Goal: Check status: Check status

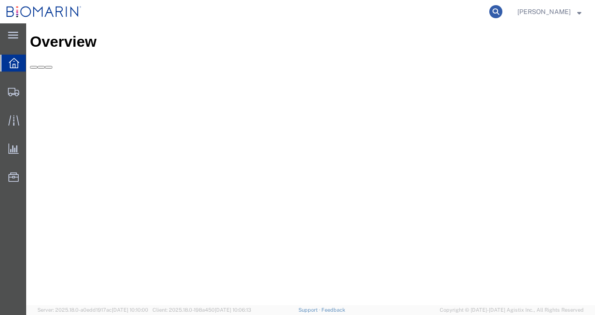
click at [503, 13] on icon at bounding box center [495, 11] width 13 height 13
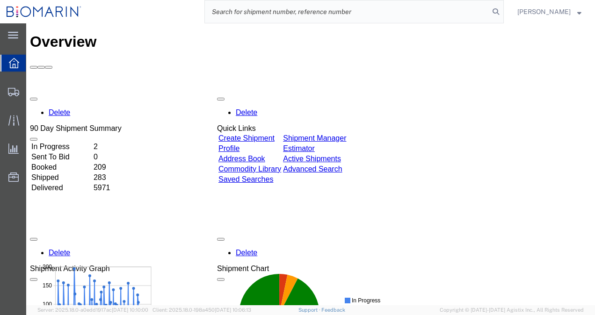
click at [437, 13] on input "search" at bounding box center [347, 11] width 285 height 22
paste input "0491875068"
click at [503, 9] on icon at bounding box center [495, 11] width 13 height 13
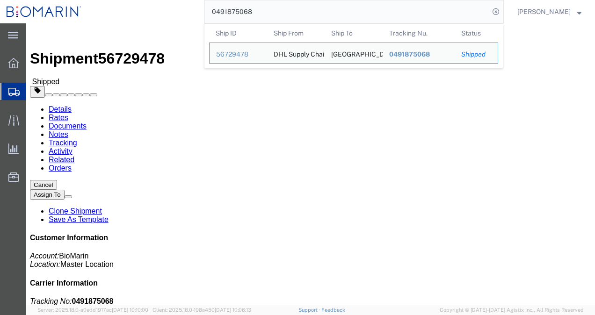
click at [294, 16] on input "0491875068" at bounding box center [347, 11] width 285 height 22
paste input "080020786"
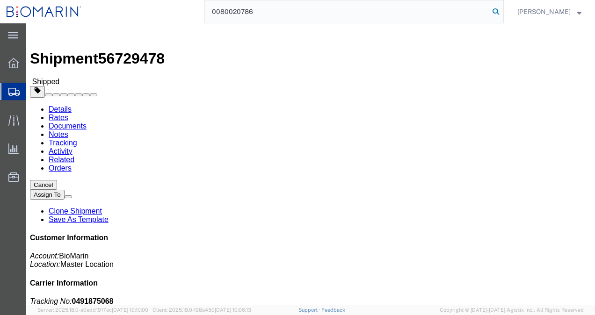
type input "0080020786"
click at [503, 8] on icon at bounding box center [495, 11] width 13 height 13
click at [503, 11] on icon at bounding box center [495, 11] width 13 height 13
click at [503, 13] on icon at bounding box center [495, 11] width 13 height 13
click at [431, 12] on input "search" at bounding box center [347, 11] width 285 height 22
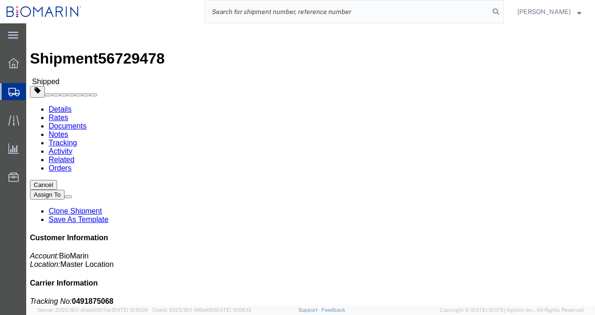
paste input "0080020786"
click b "0000005264"
copy b "0000005264"
click b "0080020786"
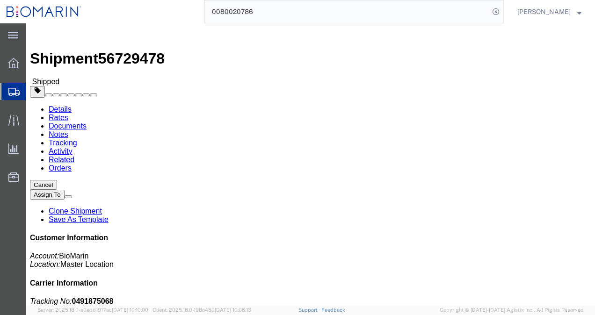
click b "0080020786"
copy b "0080020786"
click p "Purchase Order: LUMC032025 Sales Order: 0000005264 Document No: 0080020786"
click b "0080020786"
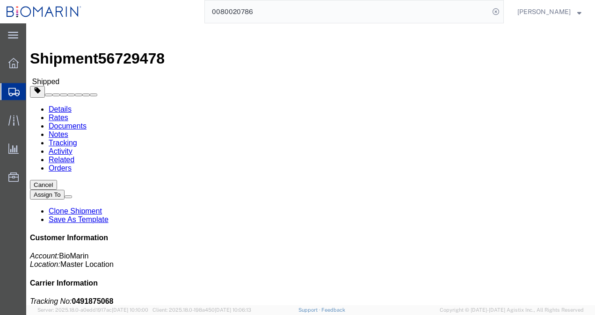
copy b "0080020786"
drag, startPoint x: 421, startPoint y: 119, endPoint x: 385, endPoint y: 121, distance: 36.1
click b "0080020786"
copy b "0080020786"
click at [231, 17] on input "0080020786" at bounding box center [347, 11] width 285 height 22
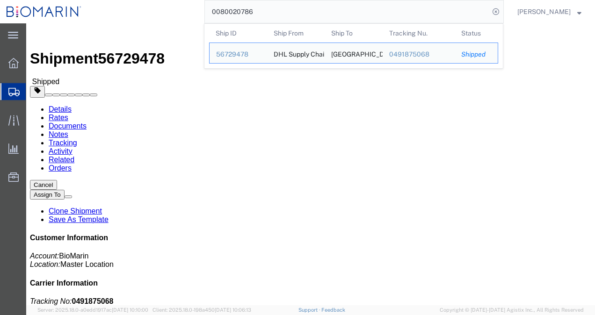
click at [229, 11] on input "0080020786" at bounding box center [347, 11] width 285 height 22
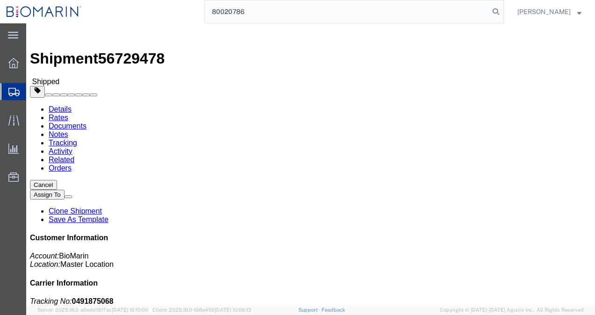
click at [303, 7] on input "80020786" at bounding box center [347, 11] width 285 height 22
click at [503, 9] on icon at bounding box center [495, 11] width 13 height 13
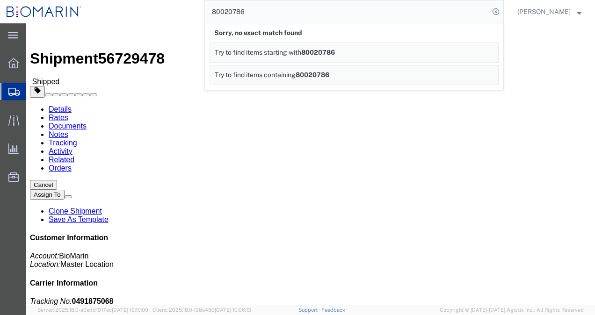
click at [222, 12] on input "80020786" at bounding box center [347, 11] width 285 height 22
click at [503, 10] on icon at bounding box center [495, 11] width 13 height 13
click at [221, 13] on input "080020786" at bounding box center [347, 11] width 285 height 22
type input "0080020786"
click at [503, 11] on icon at bounding box center [495, 11] width 13 height 13
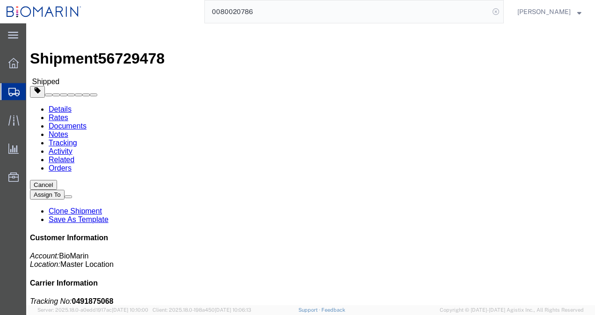
click at [503, 13] on icon at bounding box center [495, 11] width 13 height 13
click at [503, 8] on icon at bounding box center [495, 11] width 13 height 13
drag, startPoint x: 420, startPoint y: 107, endPoint x: 385, endPoint y: 107, distance: 35.1
click p "Purchase Order: LUMC032025 Sales Order: 0000005264 Document No: 0080020786"
drag, startPoint x: 387, startPoint y: 107, endPoint x: 414, endPoint y: 107, distance: 26.2
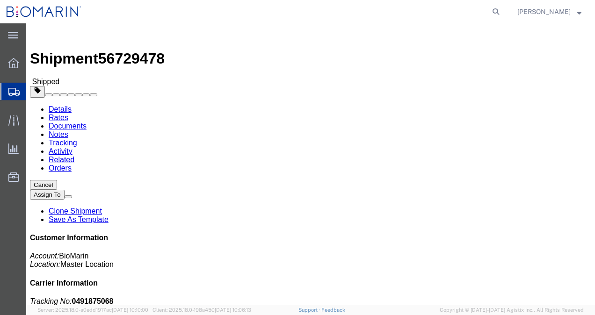
click b "0000005264"
click at [501, 10] on icon at bounding box center [495, 11] width 13 height 13
click at [389, 9] on input "search" at bounding box center [347, 11] width 285 height 22
type input "5264"
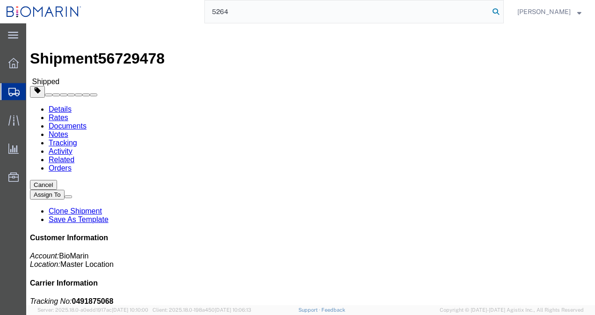
click at [503, 11] on icon at bounding box center [495, 11] width 13 height 13
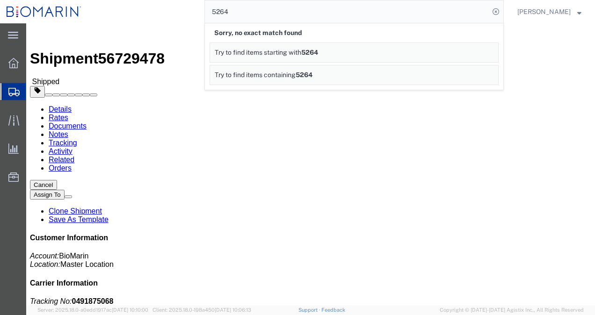
click h4 "Routing & Vehicle Information"
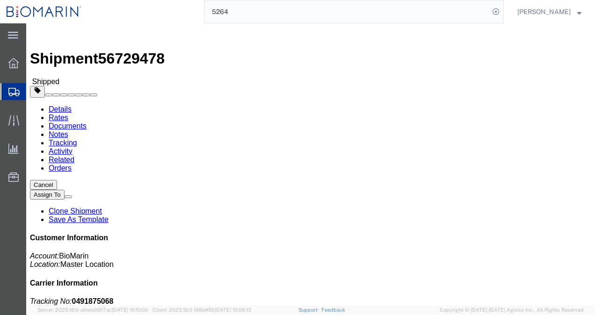
click b "0080020786"
copy b "0080020786"
click address "[GEOGRAPHIC_DATA] ([GEOGRAPHIC_DATA]) [STREET_ADDRESS]"
drag, startPoint x: 121, startPoint y: 97, endPoint x: 192, endPoint y: 92, distance: 70.9
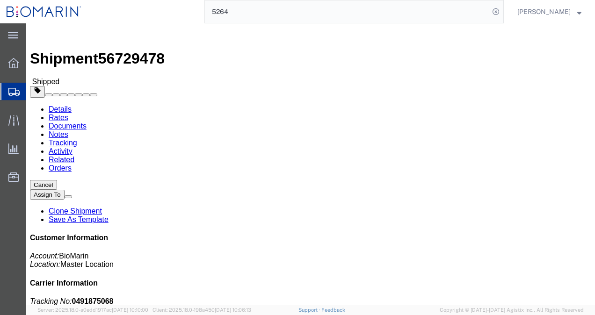
click div "Ship To [GEOGRAPHIC_DATA] ([GEOGRAPHIC_DATA]) [STREET_ADDRESS]"
copy address "[GEOGRAPHIC_DATA] Medica"
click div "Leg 1 - Less than Truckload"
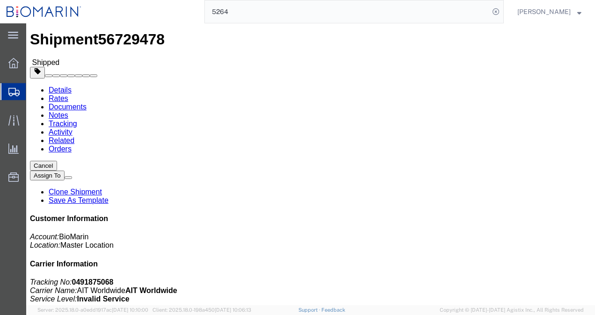
click link "Tracking"
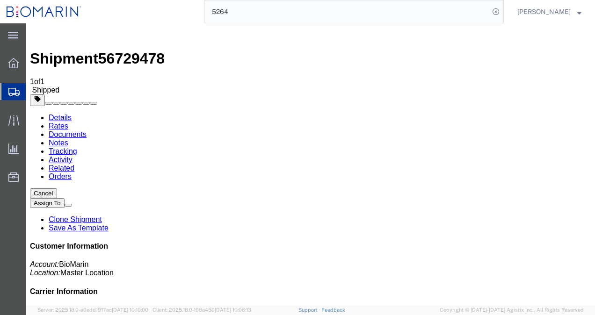
click at [35, 31] on img at bounding box center [35, 32] width 11 height 11
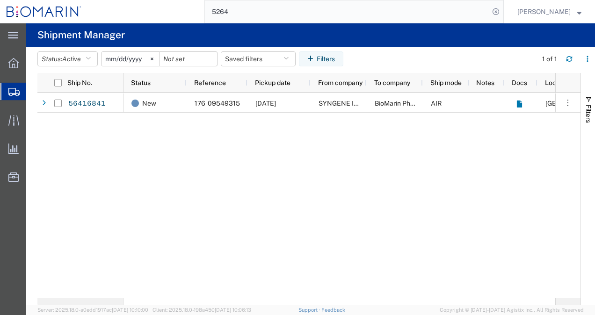
click at [260, 10] on input "5264" at bounding box center [347, 11] width 285 height 22
click at [503, 8] on icon at bounding box center [495, 11] width 13 height 13
click at [462, 15] on agx-global-search at bounding box center [353, 11] width 299 height 23
drag, startPoint x: 533, startPoint y: 4, endPoint x: 520, endPoint y: 8, distance: 13.8
click at [529, 7] on div "[PERSON_NAME]" at bounding box center [550, 11] width 78 height 23
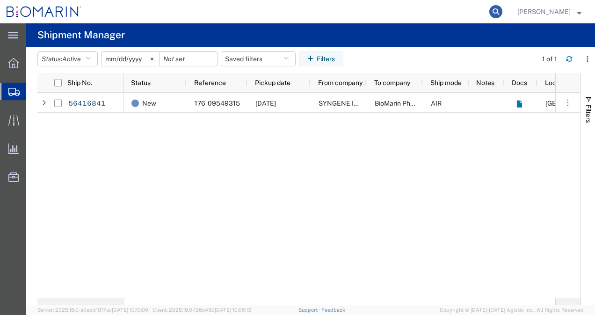
click at [503, 10] on icon at bounding box center [495, 11] width 13 height 13
click at [438, 11] on input "search" at bounding box center [347, 11] width 285 height 22
click at [299, 20] on input "search" at bounding box center [347, 11] width 285 height 22
